Goal: Information Seeking & Learning: Learn about a topic

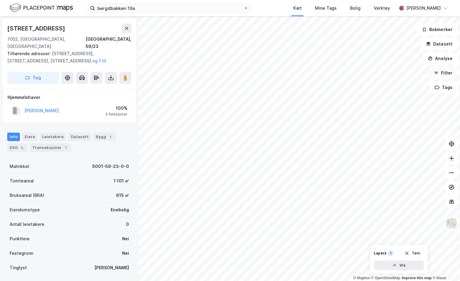
click at [437, 72] on icon "button" at bounding box center [436, 73] width 5 height 5
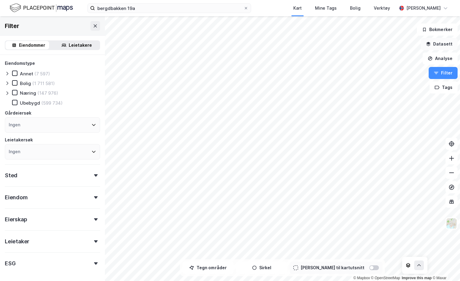
click at [429, 46] on icon "button" at bounding box center [428, 44] width 5 height 5
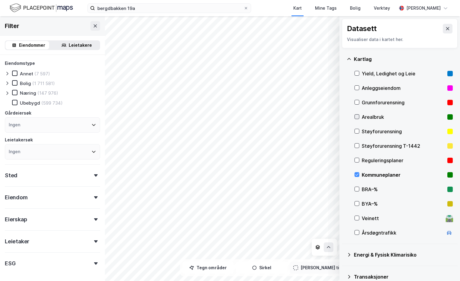
click at [357, 118] on icon at bounding box center [357, 117] width 4 height 4
click at [355, 116] on icon at bounding box center [357, 117] width 4 height 4
click at [357, 190] on icon at bounding box center [357, 189] width 4 height 4
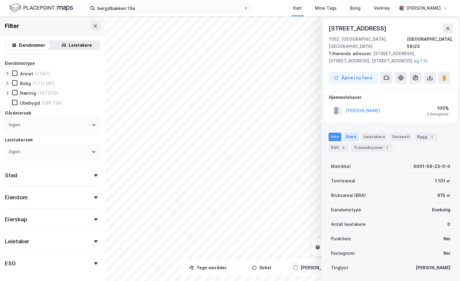
click at [349, 133] on div "Eiere" at bounding box center [351, 137] width 15 height 8
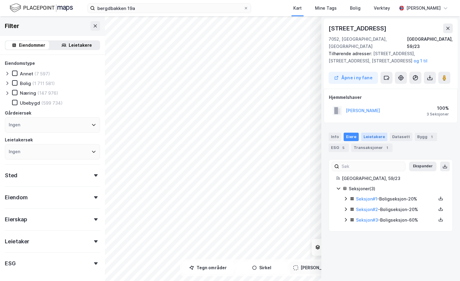
click at [370, 133] on div "Leietakere" at bounding box center [374, 137] width 26 height 8
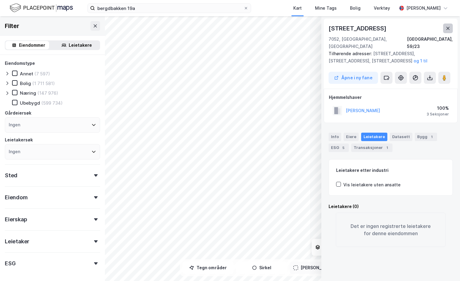
click at [449, 27] on icon at bounding box center [447, 28] width 3 height 3
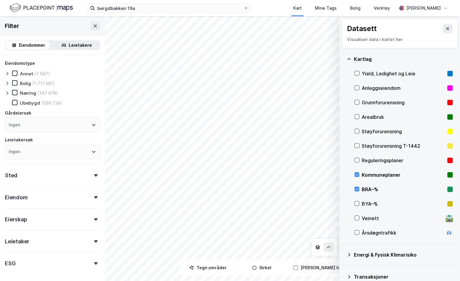
click at [366, 204] on div "BYA–%" at bounding box center [403, 203] width 83 height 7
click at [356, 188] on icon at bounding box center [357, 189] width 4 height 4
click at [355, 201] on div at bounding box center [356, 203] width 5 height 5
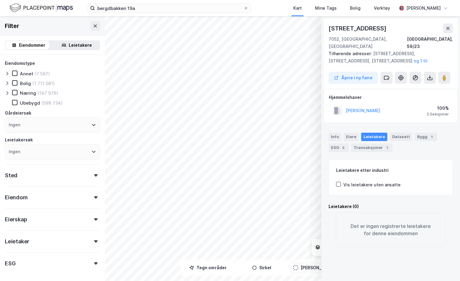
click at [449, 27] on icon at bounding box center [447, 28] width 5 height 5
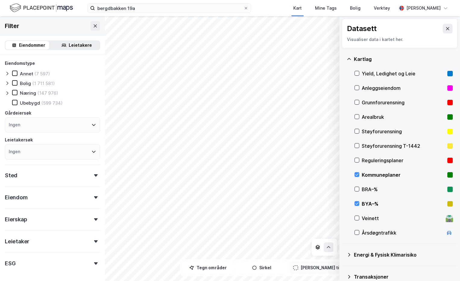
click at [358, 199] on div "BYA–%" at bounding box center [403, 203] width 98 height 14
click at [357, 218] on icon at bounding box center [357, 218] width 4 height 4
click at [359, 214] on div "Veinett 🛣️" at bounding box center [403, 218] width 98 height 14
